Goal: Transaction & Acquisition: Purchase product/service

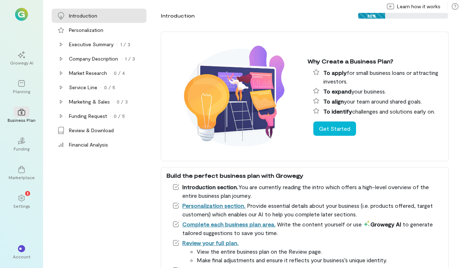
scroll to position [1, 0]
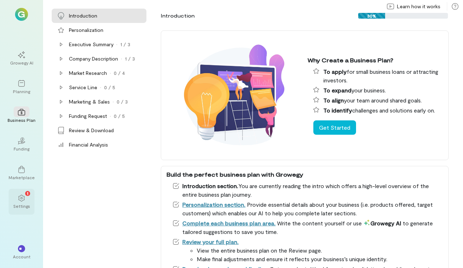
click at [22, 198] on icon at bounding box center [21, 198] width 7 height 7
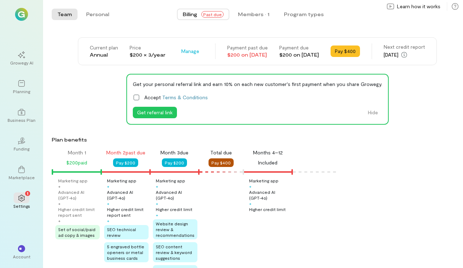
click at [217, 160] on button "Pay $400" at bounding box center [220, 163] width 25 height 9
click at [214, 163] on button "Pay $400" at bounding box center [220, 163] width 25 height 9
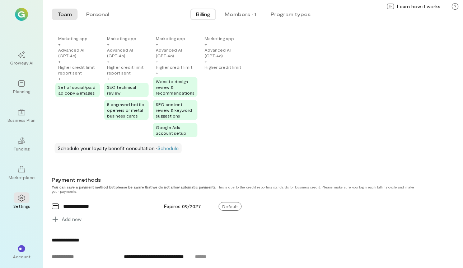
scroll to position [227, 0]
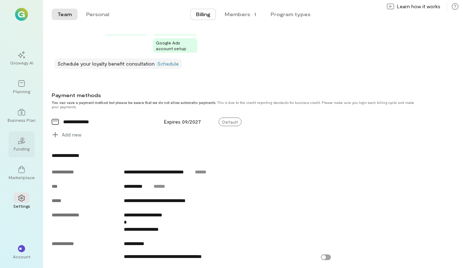
click at [27, 144] on div "02" at bounding box center [22, 140] width 16 height 11
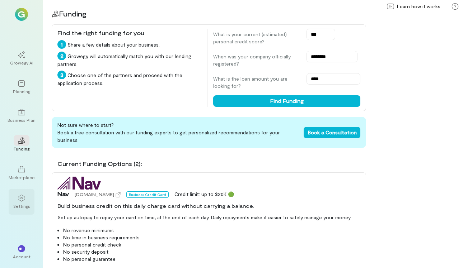
click at [25, 197] on div at bounding box center [22, 198] width 16 height 11
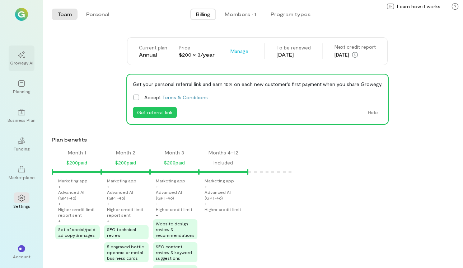
click at [22, 48] on div "Growegy AI" at bounding box center [22, 59] width 26 height 26
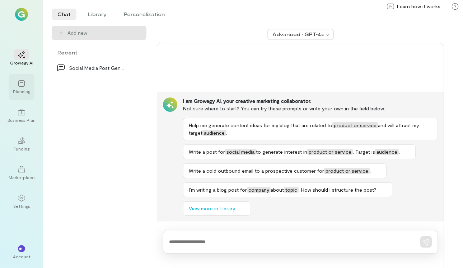
click at [26, 90] on div "Planning" at bounding box center [21, 92] width 17 height 6
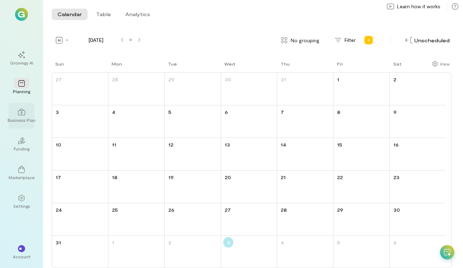
click at [29, 124] on div "Business Plan" at bounding box center [22, 116] width 26 height 26
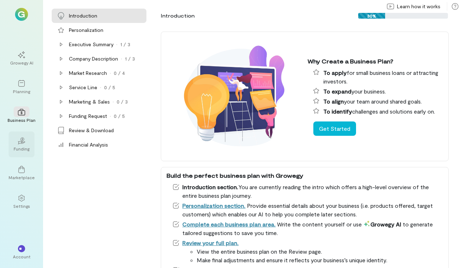
click at [26, 147] on div "Funding" at bounding box center [22, 149] width 16 height 6
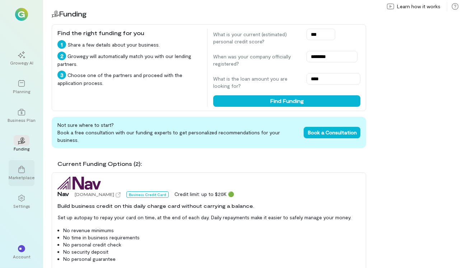
click at [27, 170] on div at bounding box center [22, 169] width 16 height 11
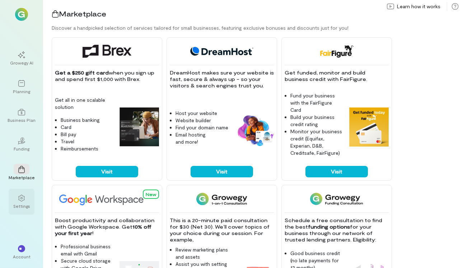
click at [24, 199] on icon at bounding box center [21, 198] width 7 height 7
